Goal: Transaction & Acquisition: Book appointment/travel/reservation

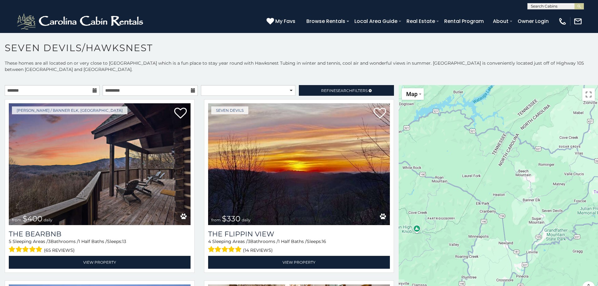
click at [93, 91] on icon at bounding box center [95, 90] width 4 height 4
click at [94, 90] on icon at bounding box center [95, 90] width 4 height 4
click at [73, 90] on input "text" at bounding box center [52, 90] width 95 height 11
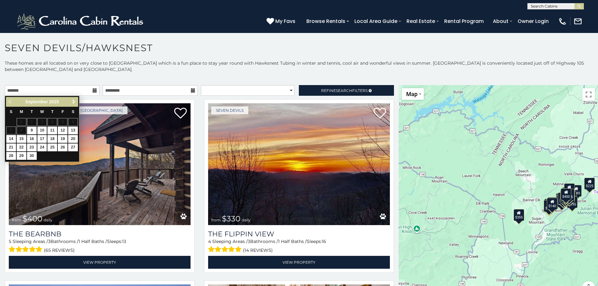
click at [73, 103] on span "Next" at bounding box center [73, 101] width 5 height 5
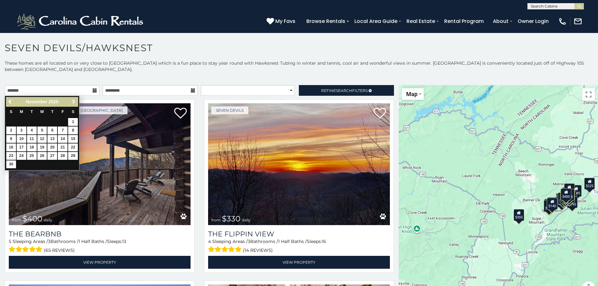
click at [73, 103] on span "Next" at bounding box center [73, 101] width 5 height 5
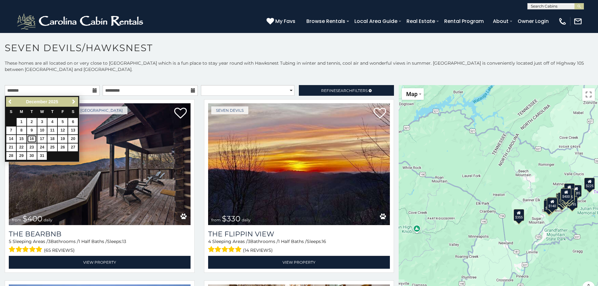
click at [31, 138] on link "16" at bounding box center [32, 139] width 10 height 8
type input "**********"
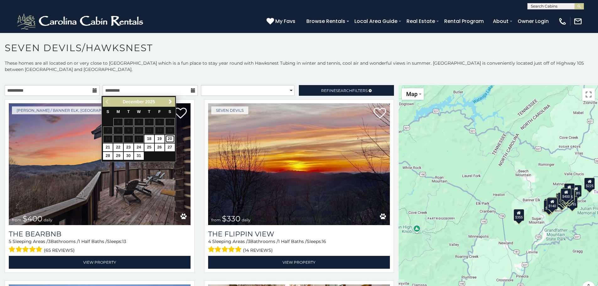
click at [171, 141] on link "20" at bounding box center [170, 139] width 10 height 8
type input "**********"
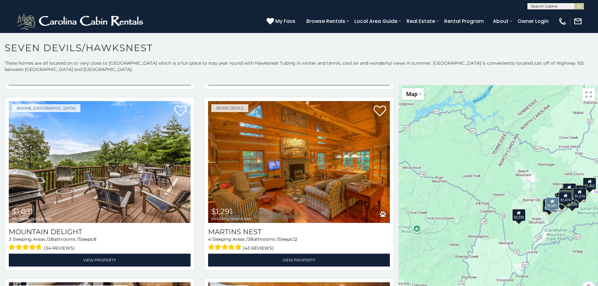
scroll to position [1476, 0]
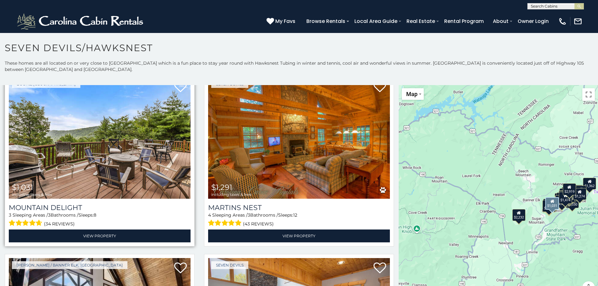
click at [127, 156] on img at bounding box center [100, 138] width 182 height 122
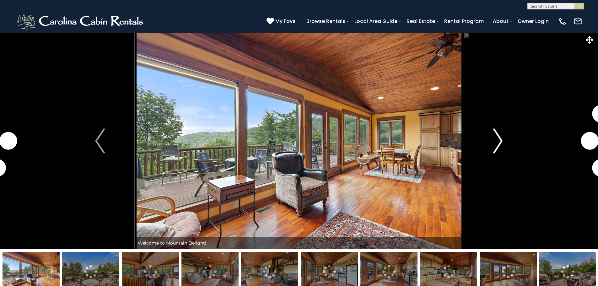
click at [502, 141] on img "Next" at bounding box center [497, 140] width 9 height 25
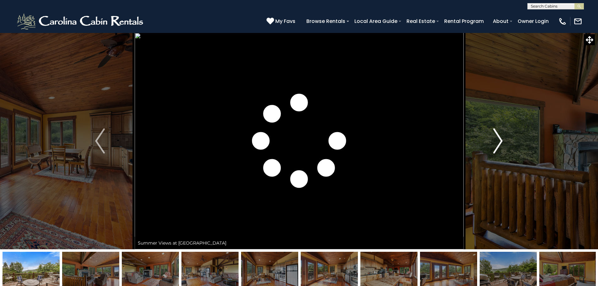
click at [502, 141] on img "Next" at bounding box center [497, 140] width 9 height 25
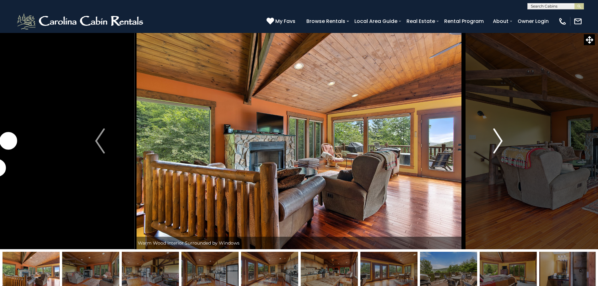
click at [502, 141] on img "Next" at bounding box center [497, 140] width 9 height 25
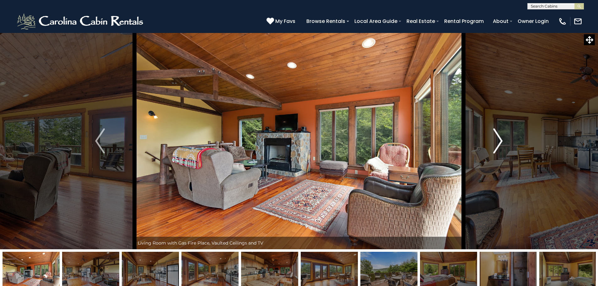
click at [502, 141] on img "Next" at bounding box center [497, 140] width 9 height 25
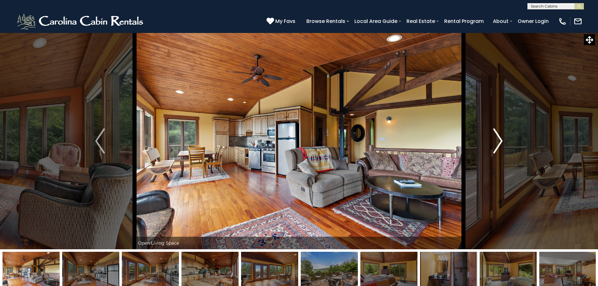
click at [502, 141] on img "Next" at bounding box center [497, 140] width 9 height 25
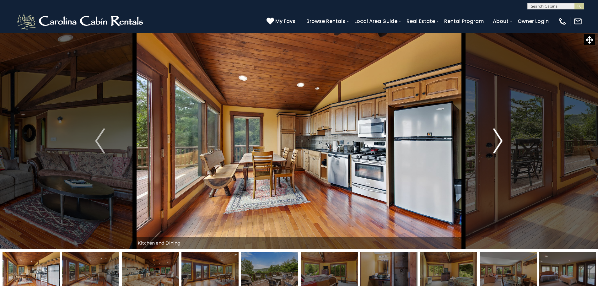
click at [502, 141] on img "Next" at bounding box center [497, 140] width 9 height 25
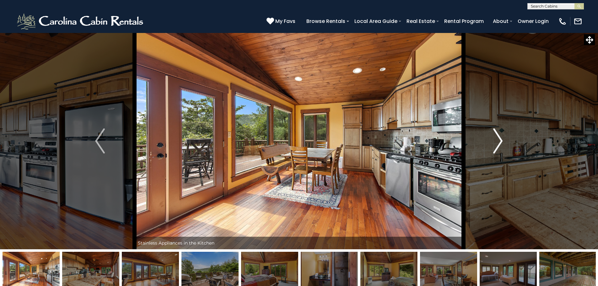
click at [502, 141] on img "Next" at bounding box center [497, 140] width 9 height 25
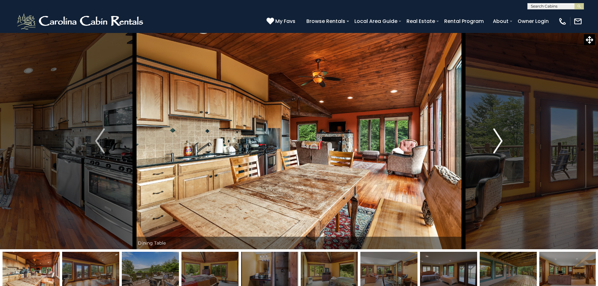
click at [502, 141] on img "Next" at bounding box center [497, 140] width 9 height 25
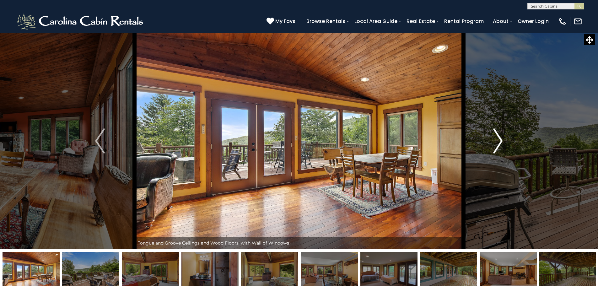
click at [502, 141] on img "Next" at bounding box center [497, 140] width 9 height 25
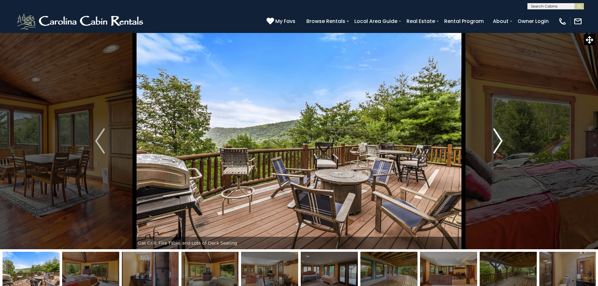
click at [502, 141] on img "Next" at bounding box center [497, 140] width 9 height 25
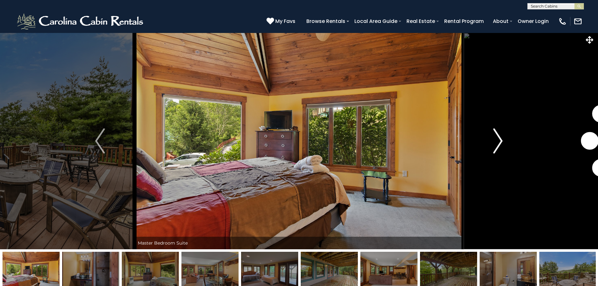
click at [502, 141] on img "Next" at bounding box center [497, 140] width 9 height 25
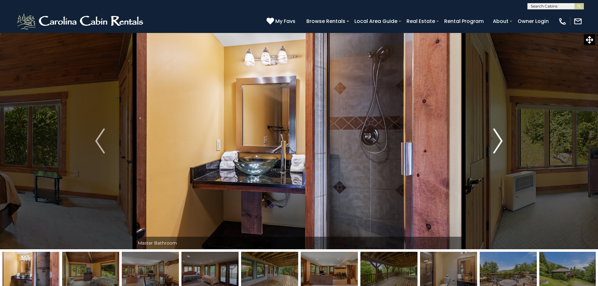
click at [502, 141] on img "Next" at bounding box center [497, 140] width 9 height 25
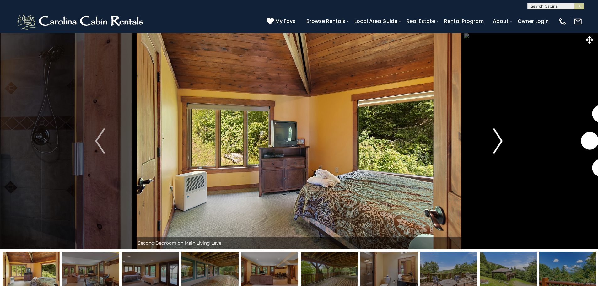
click at [502, 141] on img "Next" at bounding box center [497, 140] width 9 height 25
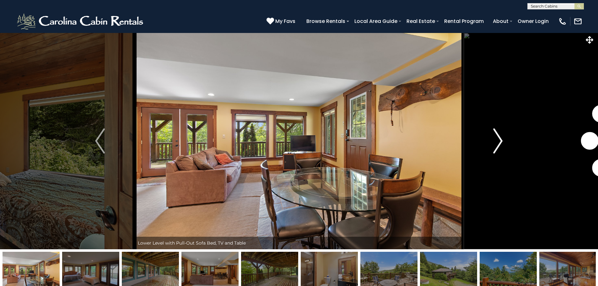
click at [502, 141] on img "Next" at bounding box center [497, 140] width 9 height 25
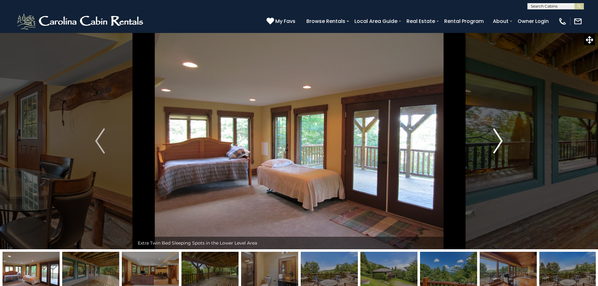
click at [502, 141] on img "Next" at bounding box center [497, 140] width 9 height 25
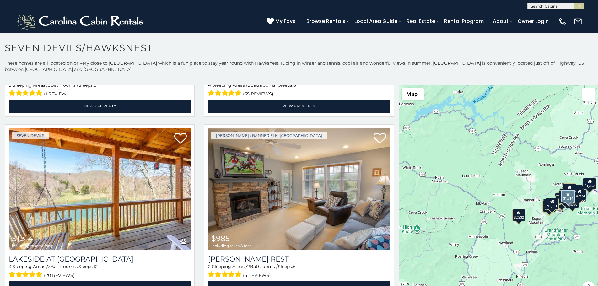
scroll to position [2324, 0]
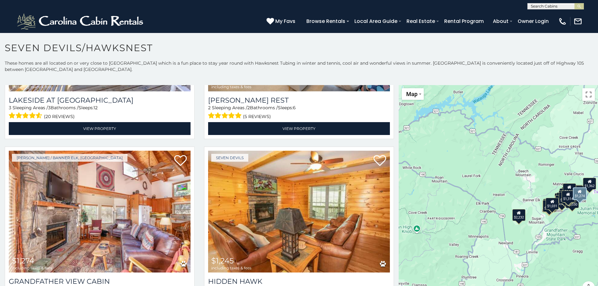
scroll to position [12, 0]
